Goal: Task Accomplishment & Management: Use online tool/utility

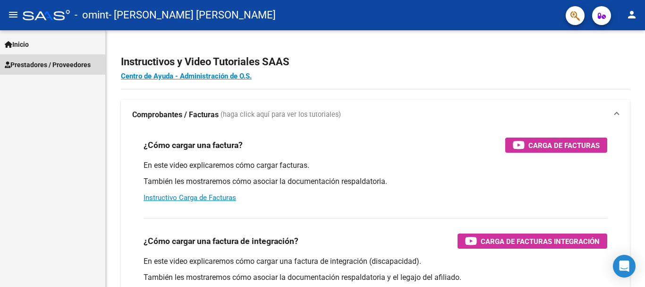
click at [65, 60] on span "Prestadores / Proveedores" at bounding box center [48, 65] width 86 height 10
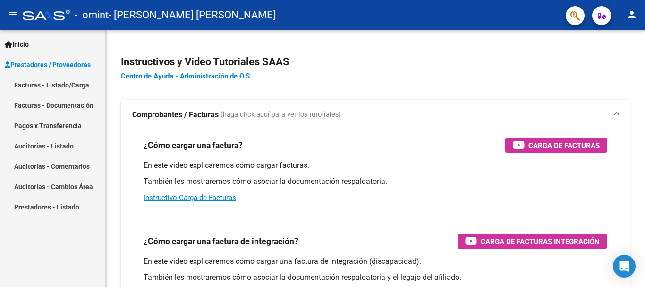
click at [65, 86] on link "Facturas - Listado/Carga" at bounding box center [52, 85] width 105 height 20
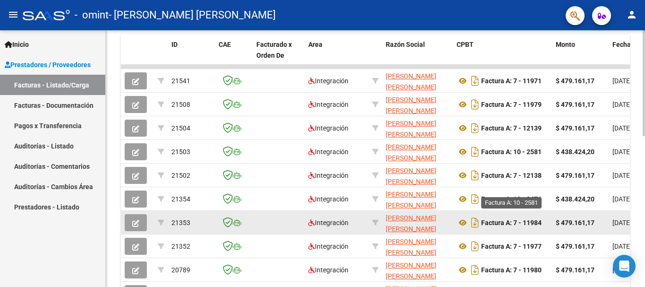
scroll to position [366, 0]
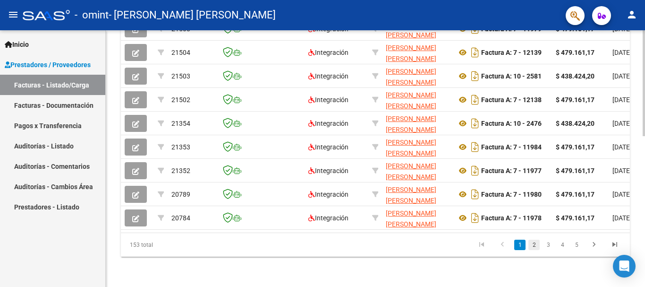
click at [534, 244] on link "2" at bounding box center [533, 244] width 11 height 10
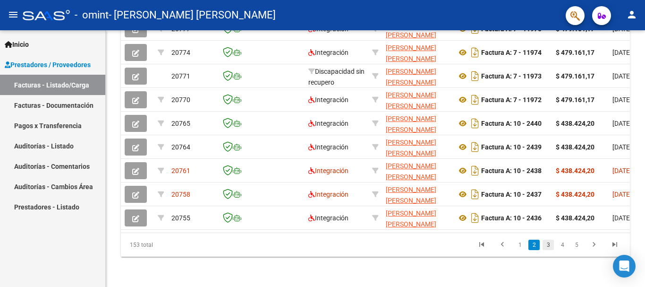
click at [545, 246] on link "3" at bounding box center [548, 244] width 11 height 10
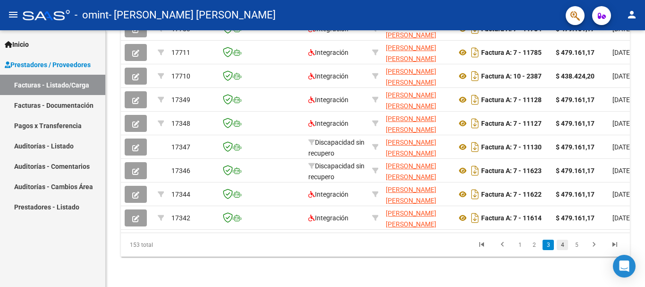
click at [565, 245] on link "4" at bounding box center [562, 244] width 11 height 10
click at [566, 244] on link "5" at bounding box center [562, 244] width 11 height 10
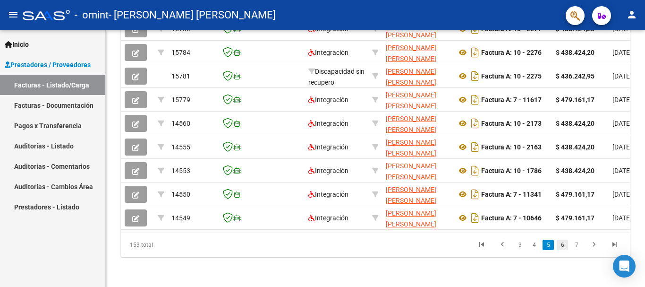
click at [564, 243] on link "6" at bounding box center [562, 244] width 11 height 10
click at [535, 246] on link "5" at bounding box center [533, 244] width 11 height 10
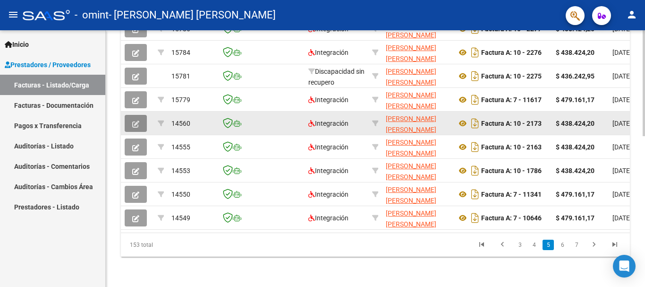
click at [129, 116] on button "button" at bounding box center [136, 123] width 22 height 17
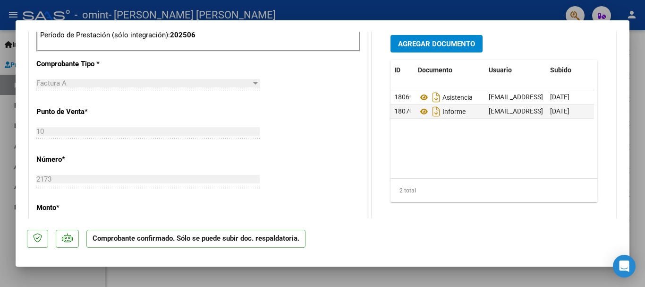
scroll to position [567, 0]
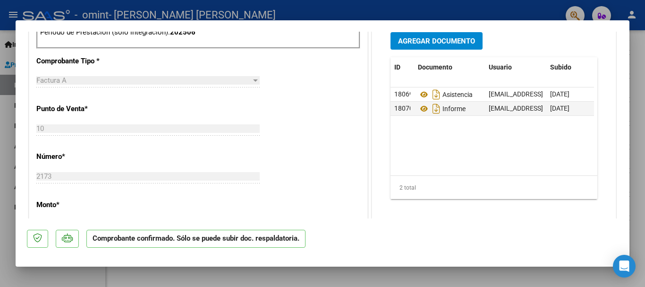
click at [209, 272] on div at bounding box center [322, 143] width 645 height 287
type input "$ 0,00"
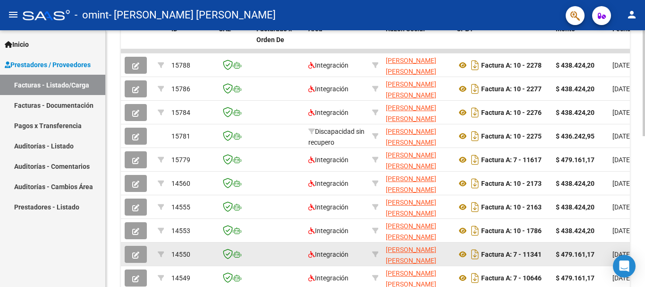
scroll to position [366, 0]
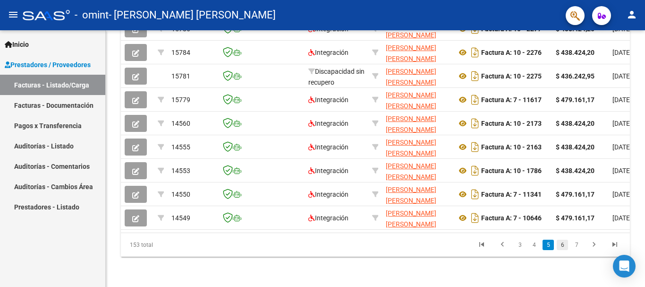
click at [560, 245] on link "6" at bounding box center [562, 244] width 11 height 10
click at [536, 244] on link "5" at bounding box center [533, 244] width 11 height 10
click at [536, 245] on link "4" at bounding box center [533, 244] width 11 height 10
click at [536, 243] on link "3" at bounding box center [533, 244] width 11 height 10
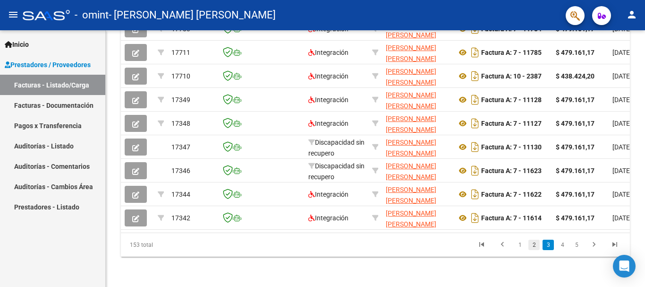
click at [532, 241] on link "2" at bounding box center [533, 244] width 11 height 10
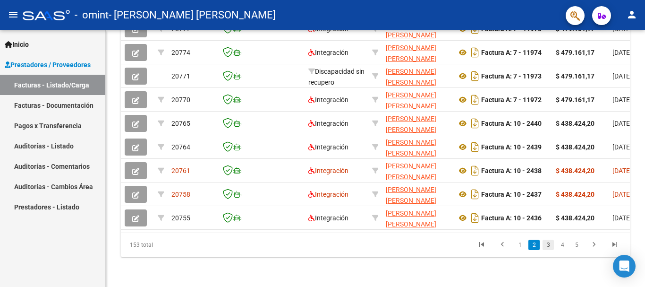
click at [549, 244] on link "3" at bounding box center [548, 244] width 11 height 10
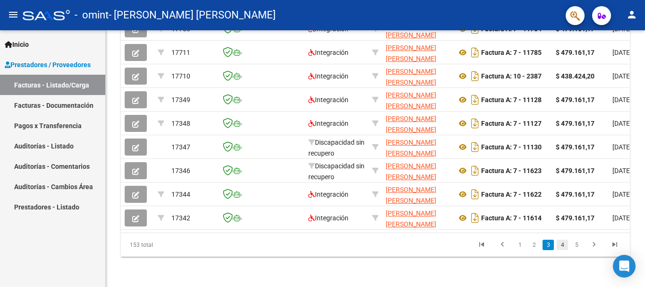
click at [567, 247] on link "4" at bounding box center [562, 244] width 11 height 10
click at [566, 244] on link "5" at bounding box center [562, 244] width 11 height 10
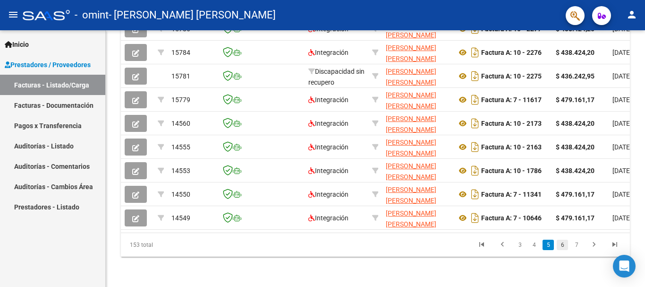
click at [561, 244] on link "6" at bounding box center [562, 244] width 11 height 10
click at [561, 243] on link "7" at bounding box center [562, 244] width 11 height 10
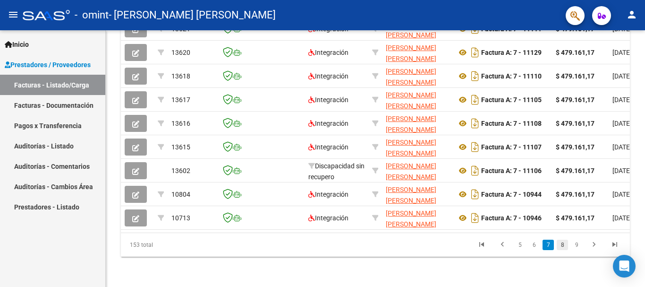
click at [564, 245] on link "8" at bounding box center [562, 244] width 11 height 10
click at [564, 246] on link "9" at bounding box center [561, 244] width 11 height 10
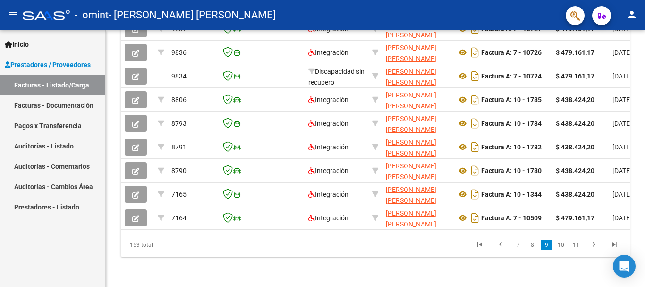
click at [565, 244] on link "10" at bounding box center [561, 244] width 12 height 10
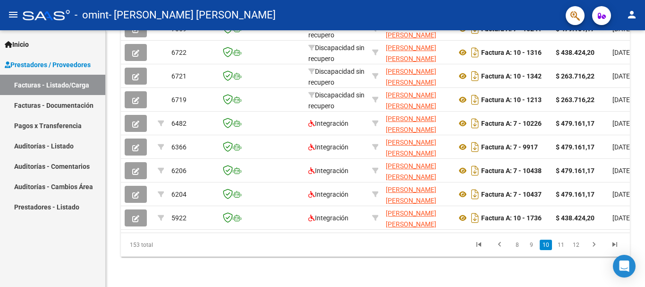
click at [565, 242] on link "11" at bounding box center [561, 244] width 12 height 10
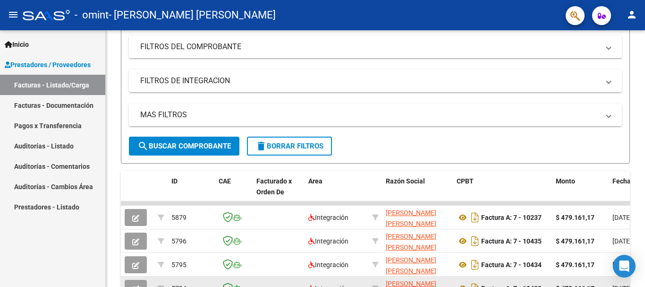
scroll to position [130, 0]
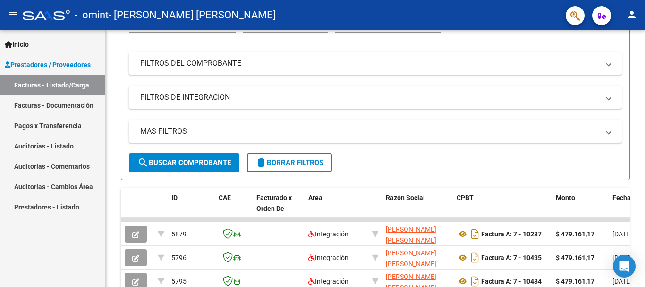
click at [319, 161] on span "delete Borrar Filtros" at bounding box center [289, 162] width 68 height 9
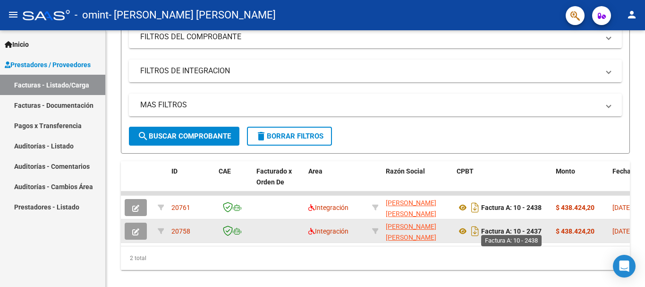
scroll to position [178, 0]
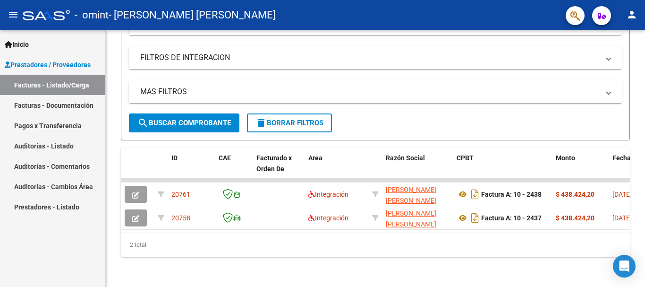
click at [197, 119] on span "search Buscar Comprobante" at bounding box center [184, 123] width 94 height 9
